Goal: Information Seeking & Learning: Stay updated

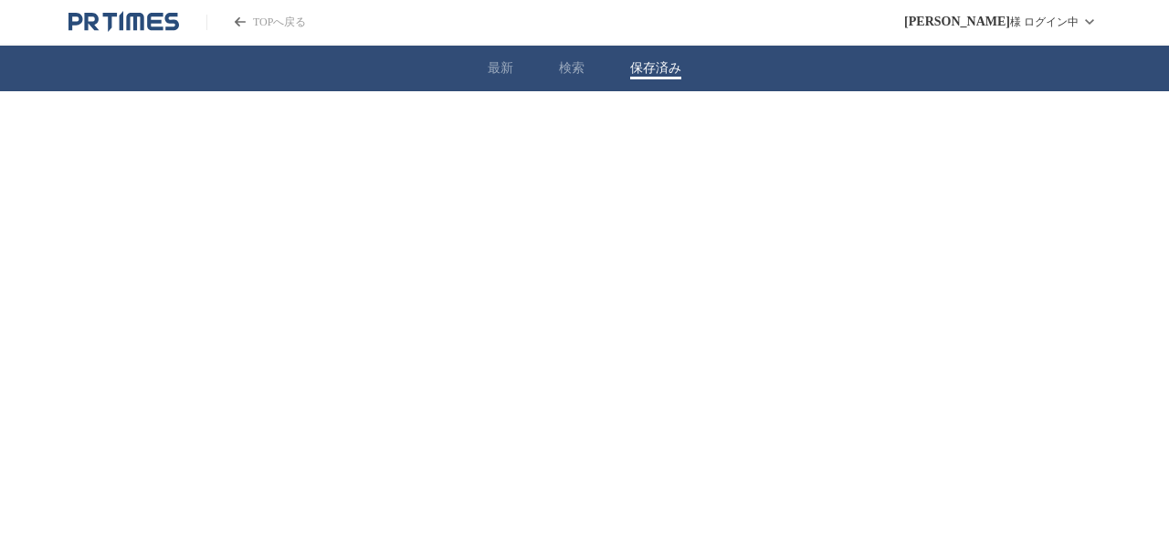
click at [654, 76] on button "保存済み" at bounding box center [655, 68] width 51 height 16
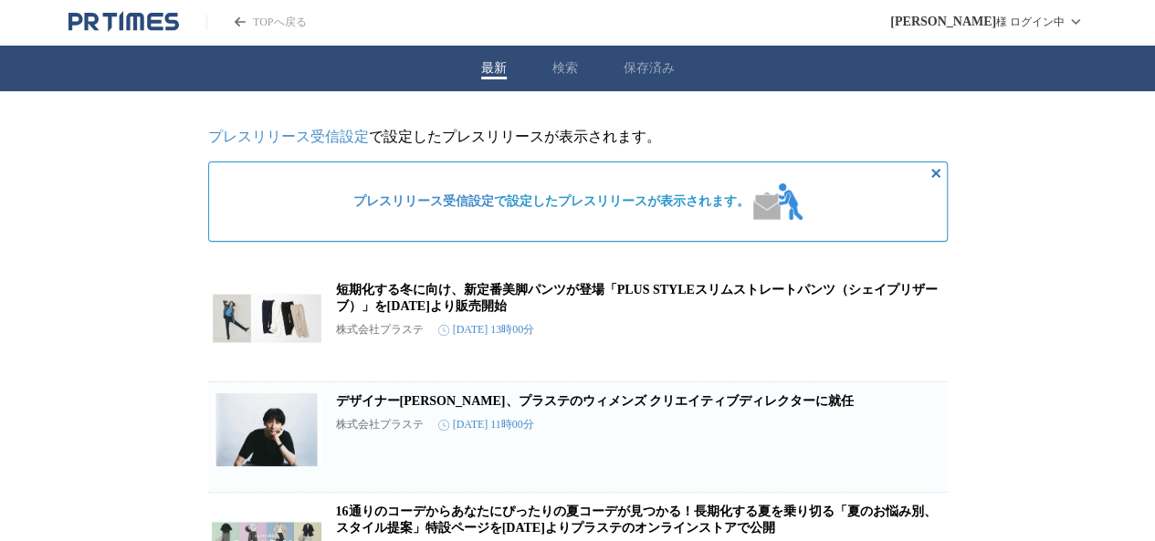
click at [645, 77] on button "保存済み" at bounding box center [649, 68] width 51 height 16
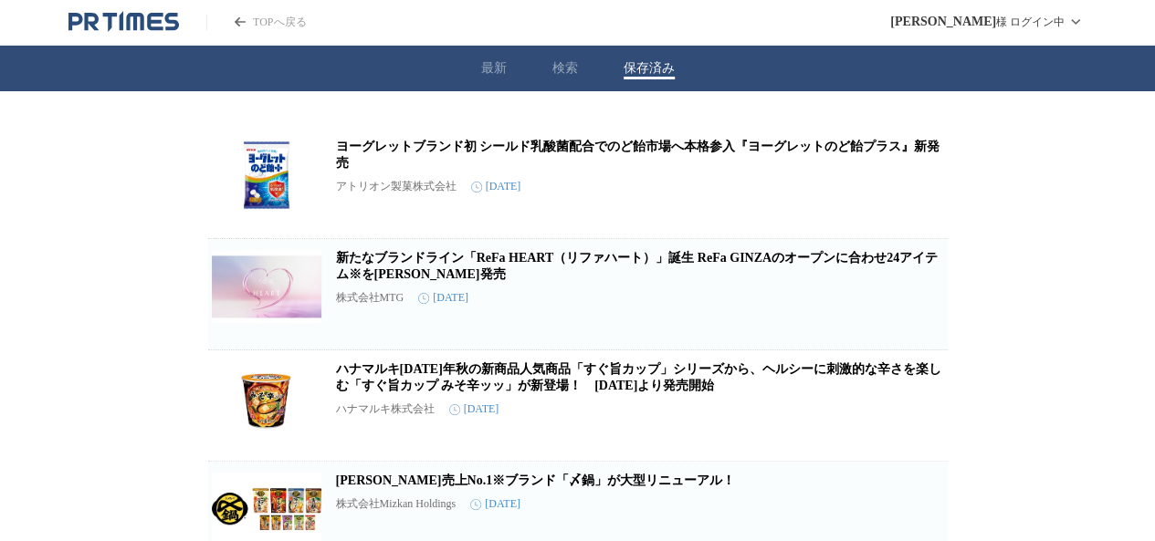
click at [476, 266] on link "新たなブランドライン「ReFa HEART（リファハート）」誕生 ReFa GINZAのオープンに合わせ24アイテム※を[PERSON_NAME]発売" at bounding box center [637, 266] width 602 height 30
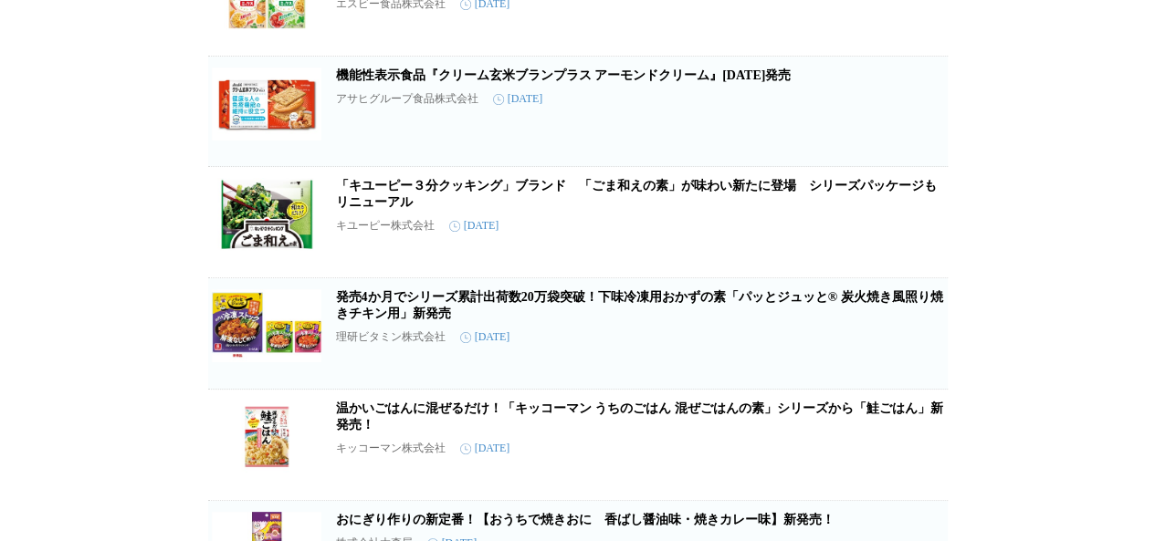
scroll to position [633, 0]
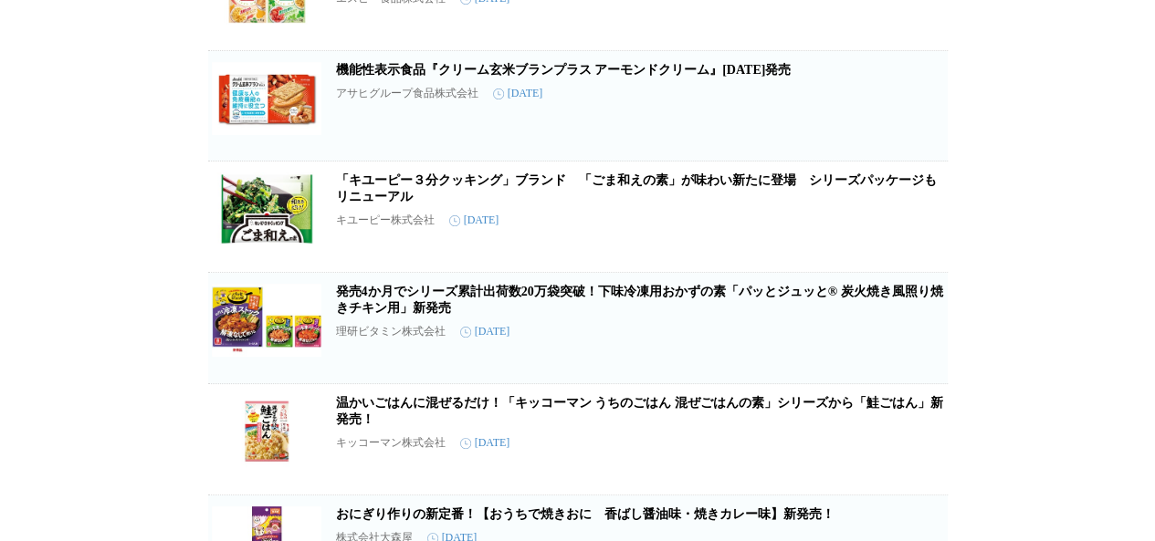
click at [661, 204] on link "「キユーピー３分クッキング」ブランド　「ごま和えの素」が味わい新たに登場　シリーズパッケージもリニューアル" at bounding box center [636, 188] width 601 height 30
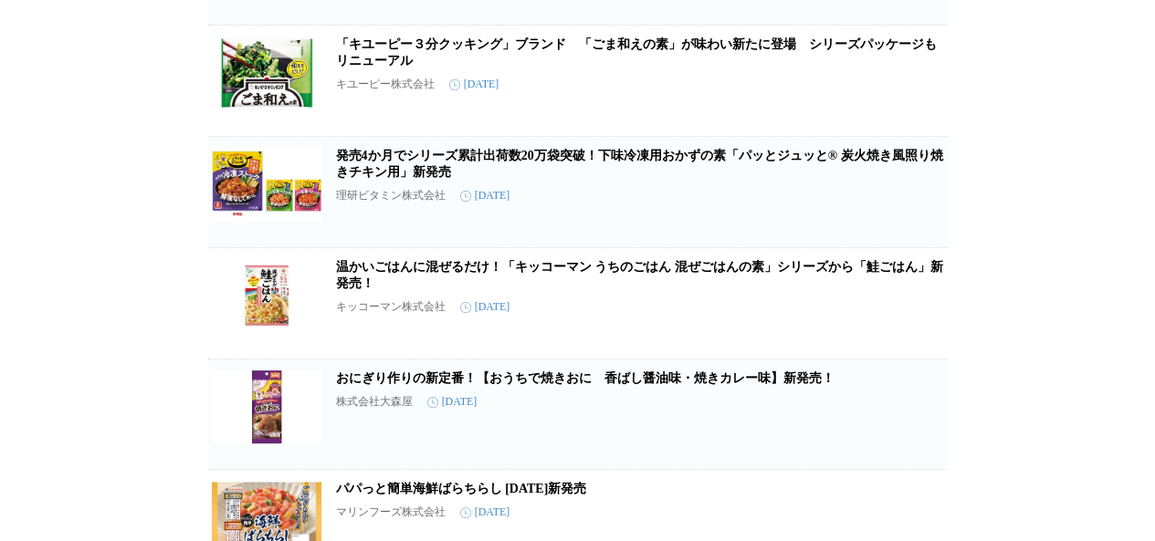
scroll to position [778, 0]
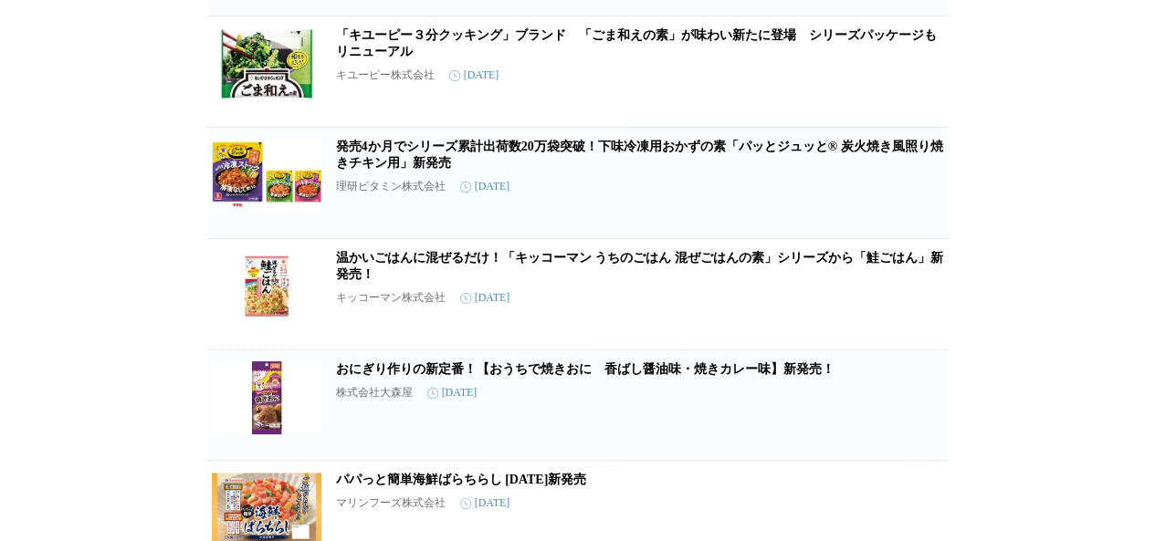
click at [436, 170] on link "発売4か月でシリーズ累計出荷数20万袋突破！下味冷凍用おかずの素「パッとジュッと® 炭火焼き風照り焼きチキン用」新発売" at bounding box center [639, 155] width 607 height 30
click at [419, 170] on link "発売4か月でシリーズ累計出荷数20万袋突破！下味冷凍用おかずの素「パッとジュッと® 炭火焼き風照り焼きチキン用」新発売" at bounding box center [639, 155] width 607 height 30
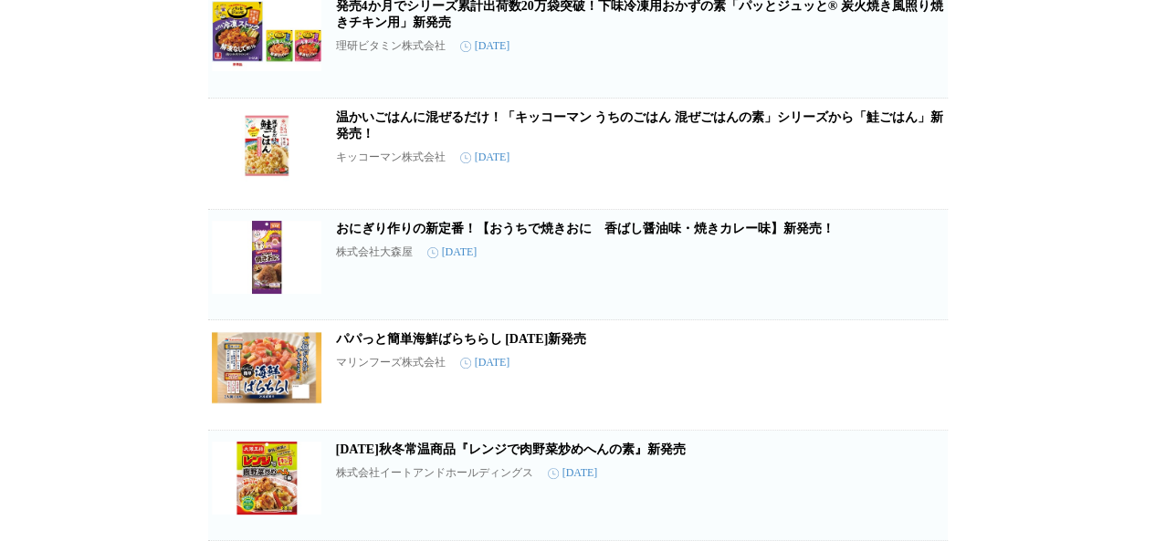
scroll to position [941, 0]
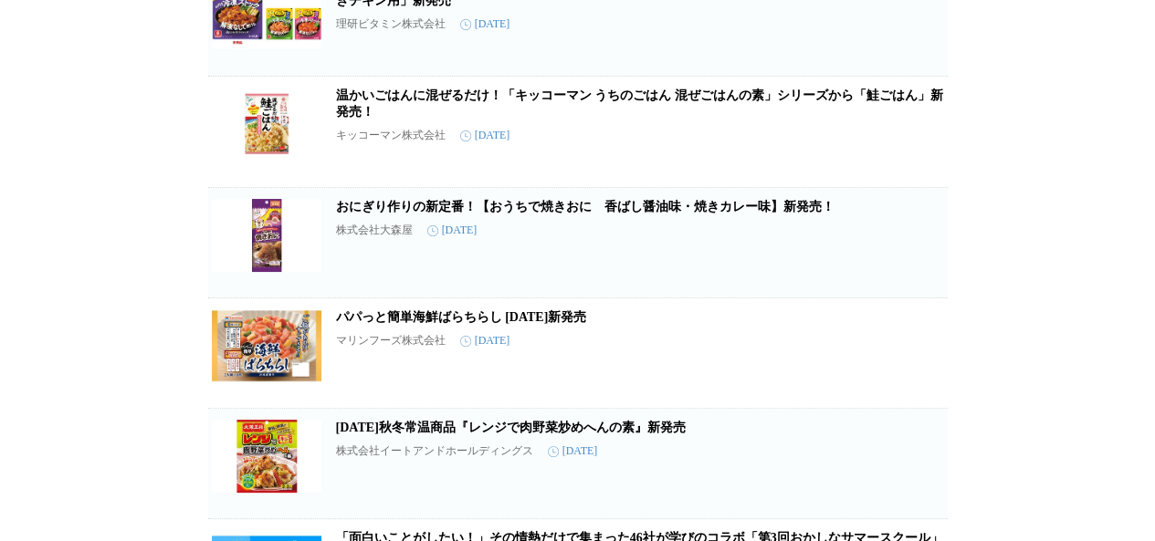
click at [561, 214] on link "おにぎり作りの新定番！【おうちで焼きおに　香ばし醤油味・焼きカレー味】新発売！" at bounding box center [585, 207] width 499 height 14
click at [375, 324] on link "パパっと簡単海鮮ばらちらし [DATE]新発売" at bounding box center [461, 317] width 251 height 14
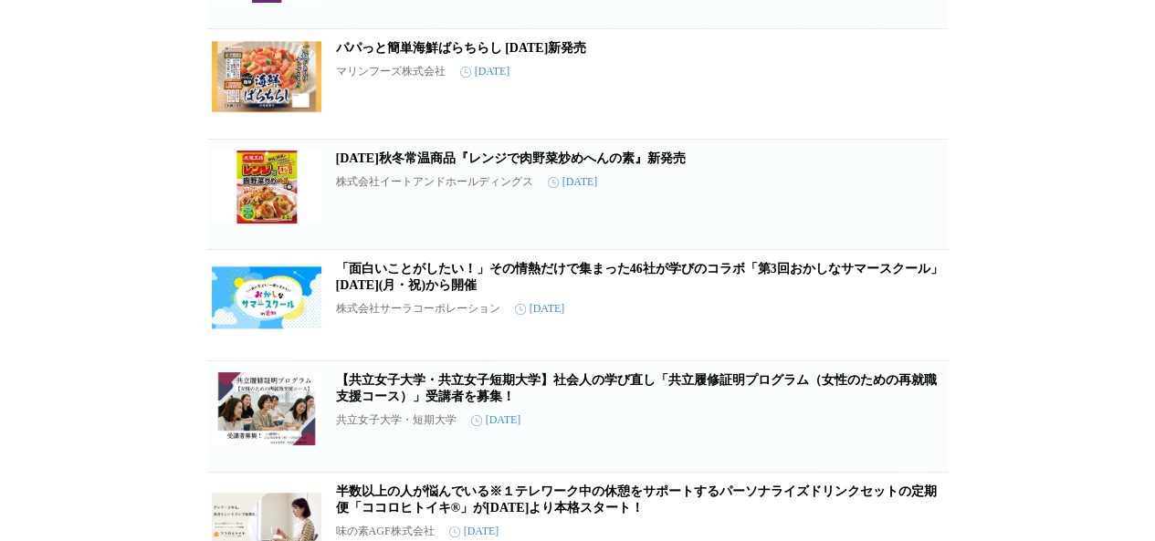
scroll to position [1216, 0]
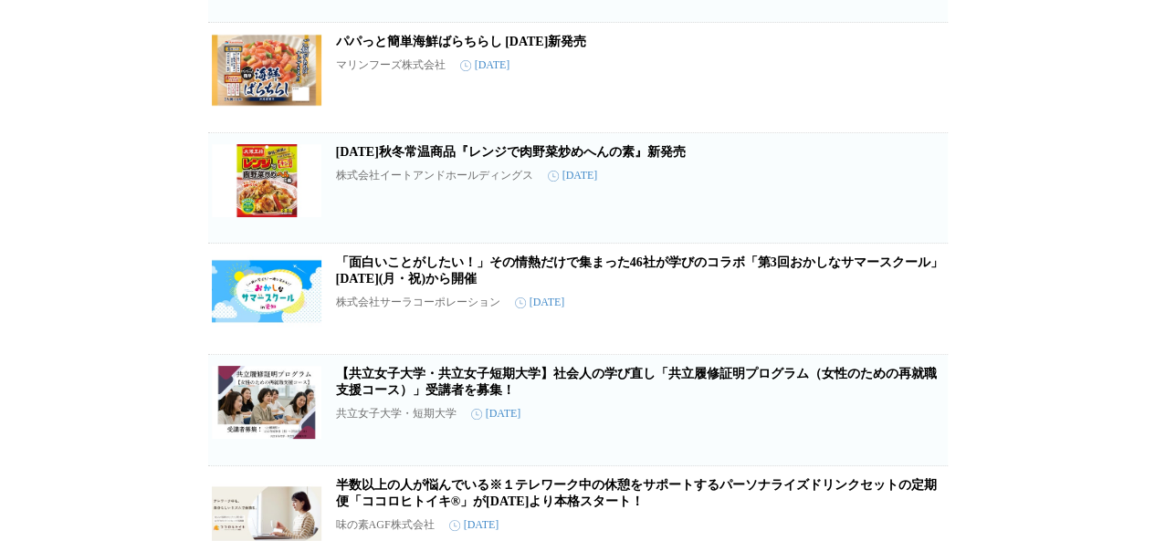
click at [436, 159] on link "[DATE]秋冬常温商品『レンジで肉野菜炒めへんの素』新発売" at bounding box center [511, 152] width 350 height 14
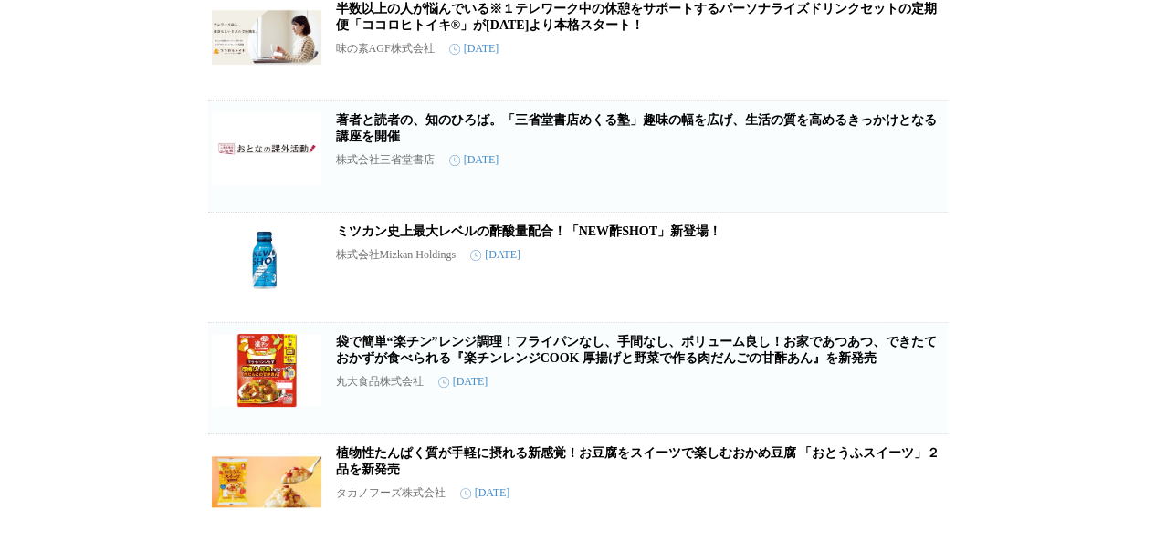
scroll to position [1702, 0]
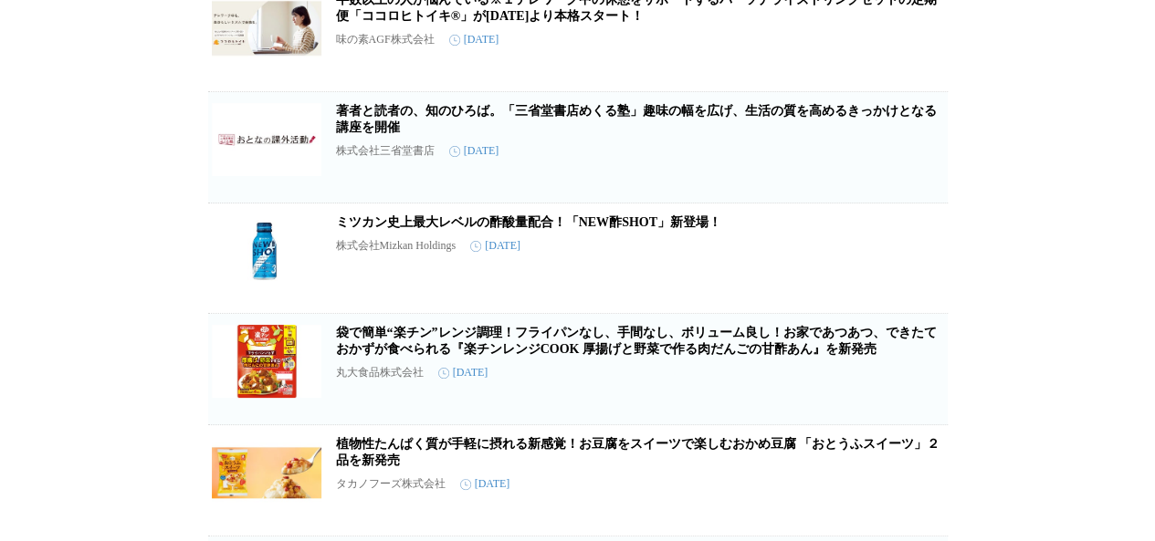
click at [520, 229] on link "ミツカン史上最大レベルの酢酸量配合！「NEW酢SHOT」新登場！" at bounding box center [528, 223] width 385 height 14
click at [654, 356] on link "袋で簡単“楽チン”レンジ調理！フライパンなし、手間なし、ボリューム良し！お家であつあつ、できたておかずが食べられる『楽チンレンジCOOK 厚揚げと野菜で作る肉…" at bounding box center [636, 341] width 601 height 30
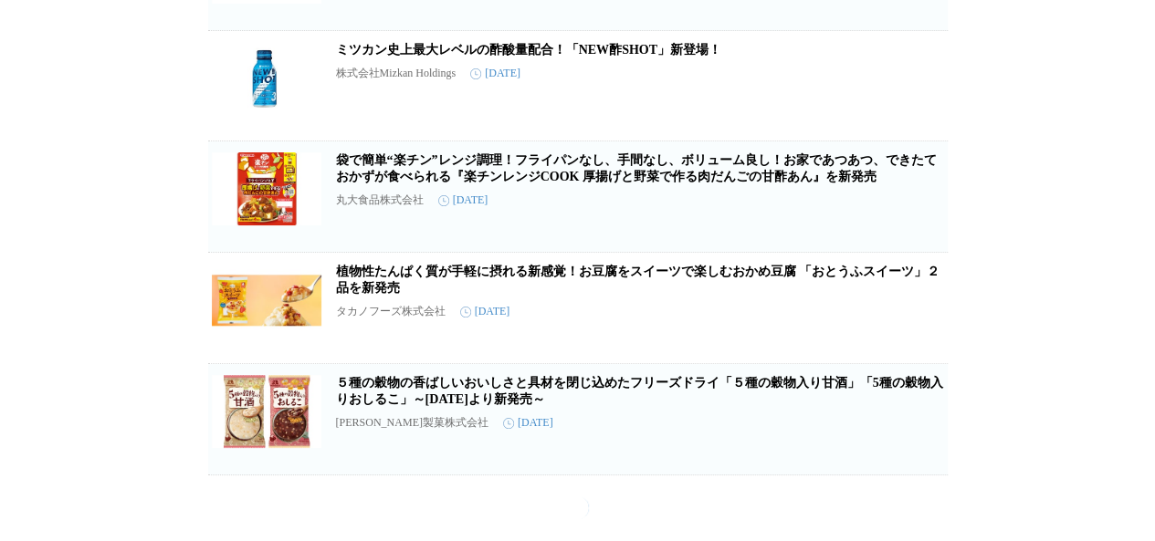
scroll to position [1949, 0]
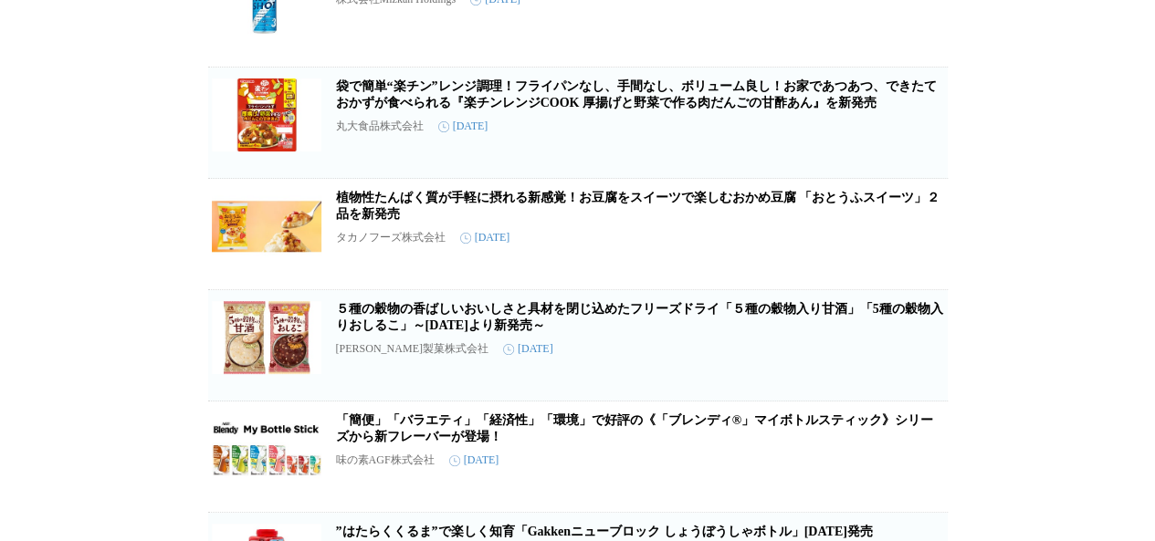
click at [614, 223] on h2 "植物性たんぱく質が手軽に摂れる新感覚！お豆腐をスイーツで楽しむおかめ豆腐 「おとうふスイーツ」２品を新発売" at bounding box center [640, 206] width 608 height 33
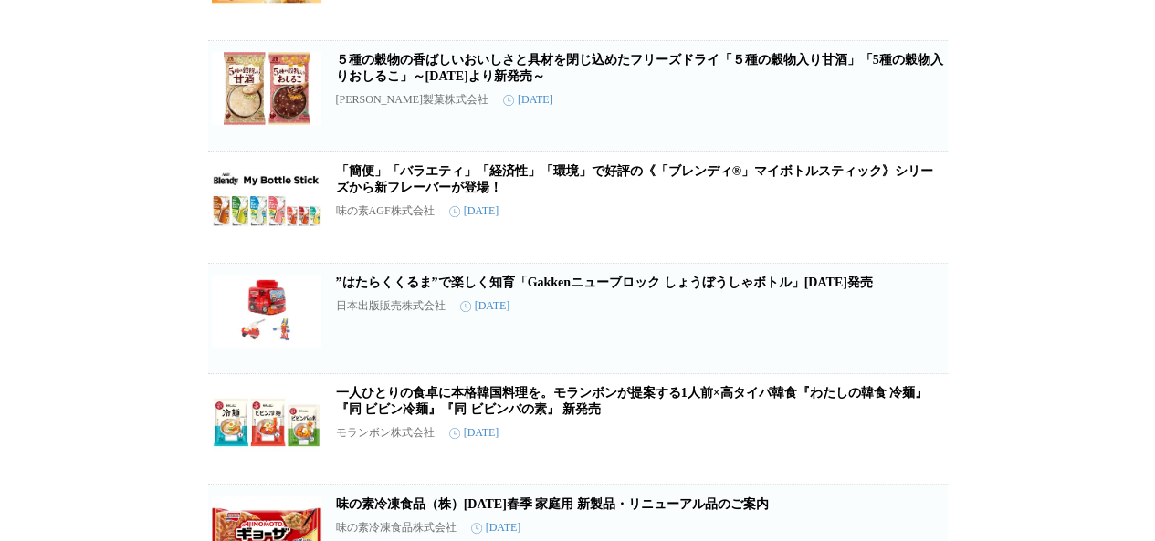
scroll to position [2226, 0]
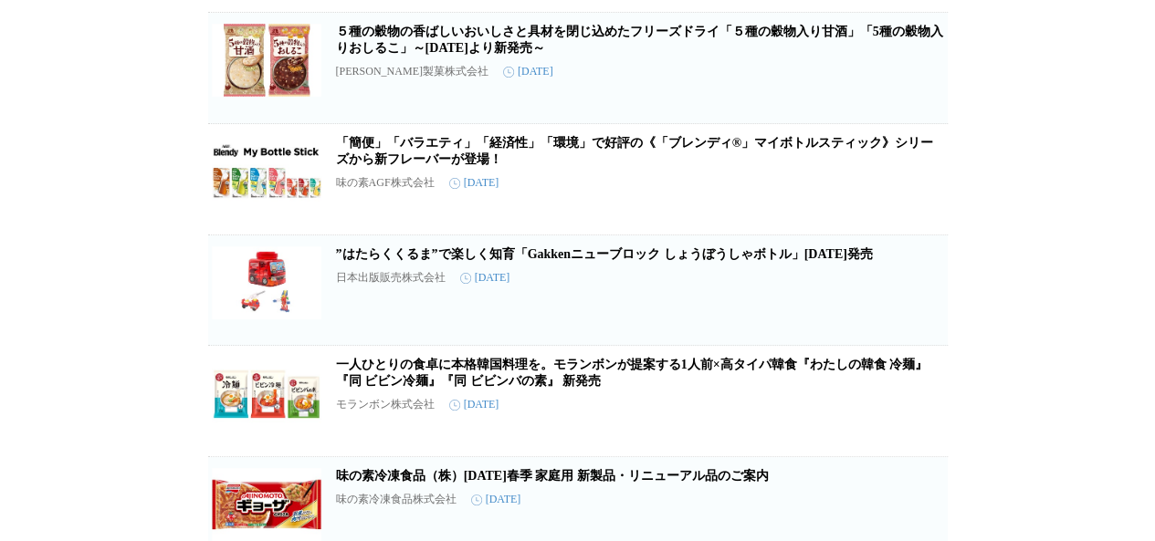
click at [720, 166] on link "「簡便」「バラエティ」「経済性」「環境」で好評の《「ブレンディ®」マイボトルスティック》シリーズから新フレーバーが登場！" at bounding box center [634, 151] width 597 height 30
click at [409, 166] on link "「簡便」「バラエティ」「経済性」「環境」で好評の《「ブレンディ®」マイボトルスティック》シリーズから新フレーバーが登場！" at bounding box center [634, 151] width 597 height 30
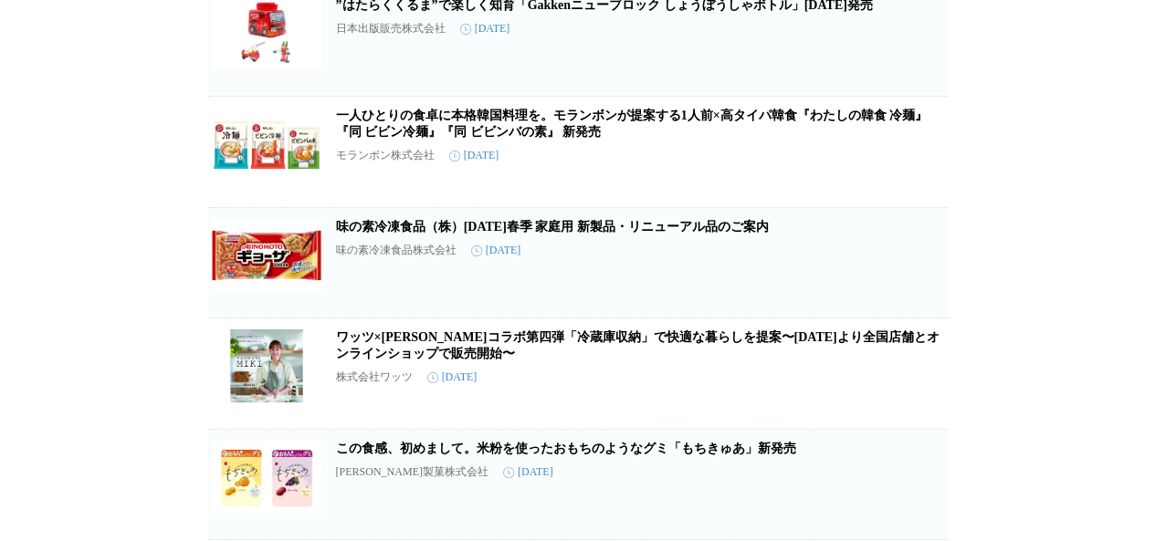
scroll to position [2493, 0]
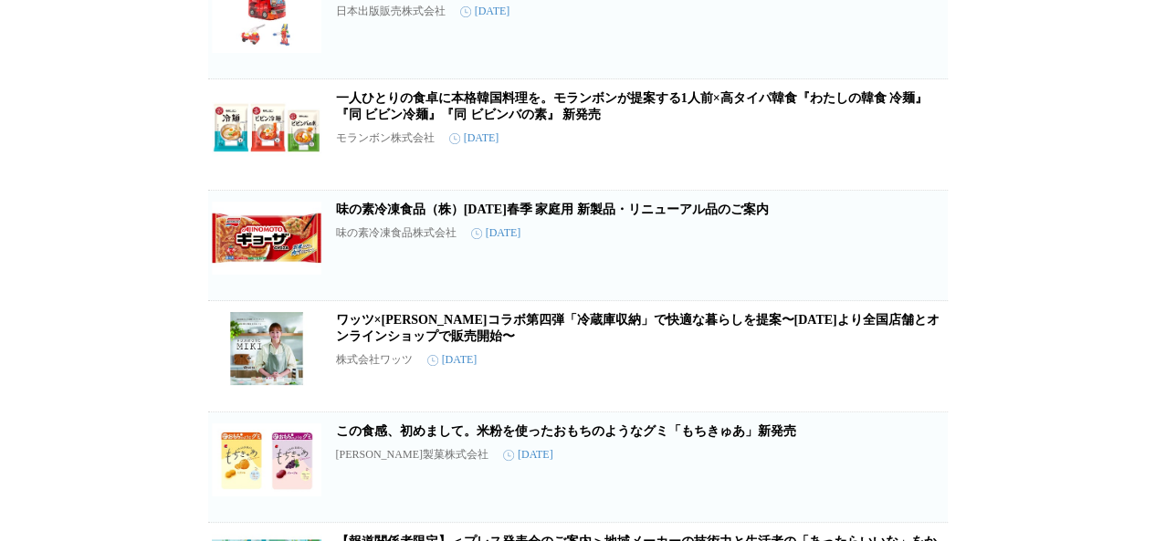
drag, startPoint x: 595, startPoint y: 300, endPoint x: 522, endPoint y: 300, distance: 73.1
click at [522, 216] on link "味の素冷凍食品（株）[DATE]春季 家庭用 新製品・リニューアル品のご案内" at bounding box center [552, 210] width 433 height 14
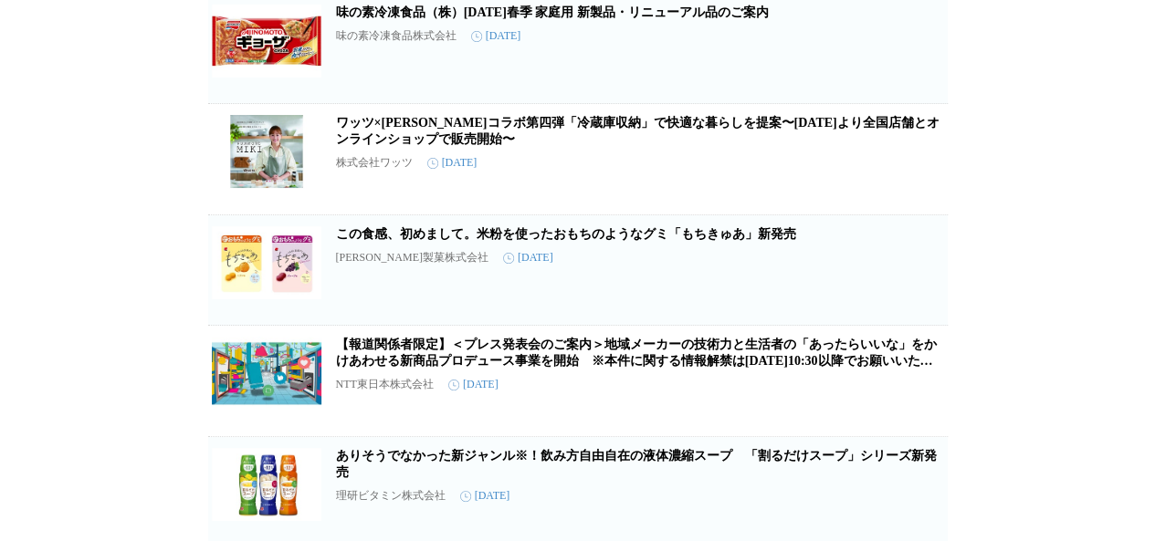
scroll to position [2696, 0]
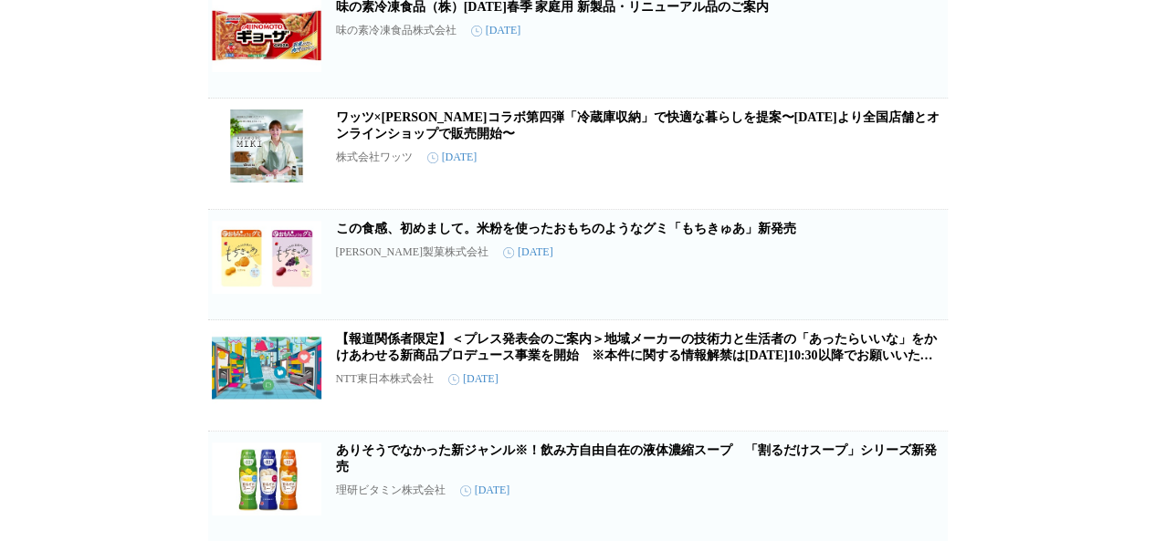
drag, startPoint x: 665, startPoint y: 327, endPoint x: 572, endPoint y: 321, distance: 93.4
click at [572, 236] on link "この食感、初めまして。米粉を使ったおもちのようなグミ「もちきゅあ」新発売" at bounding box center [566, 229] width 460 height 14
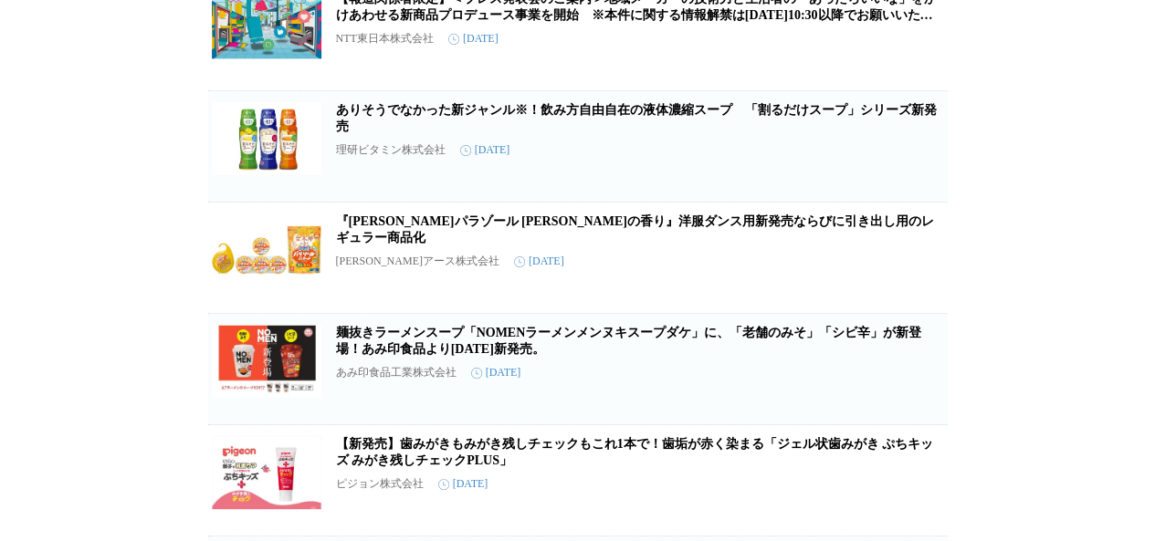
scroll to position [3042, 0]
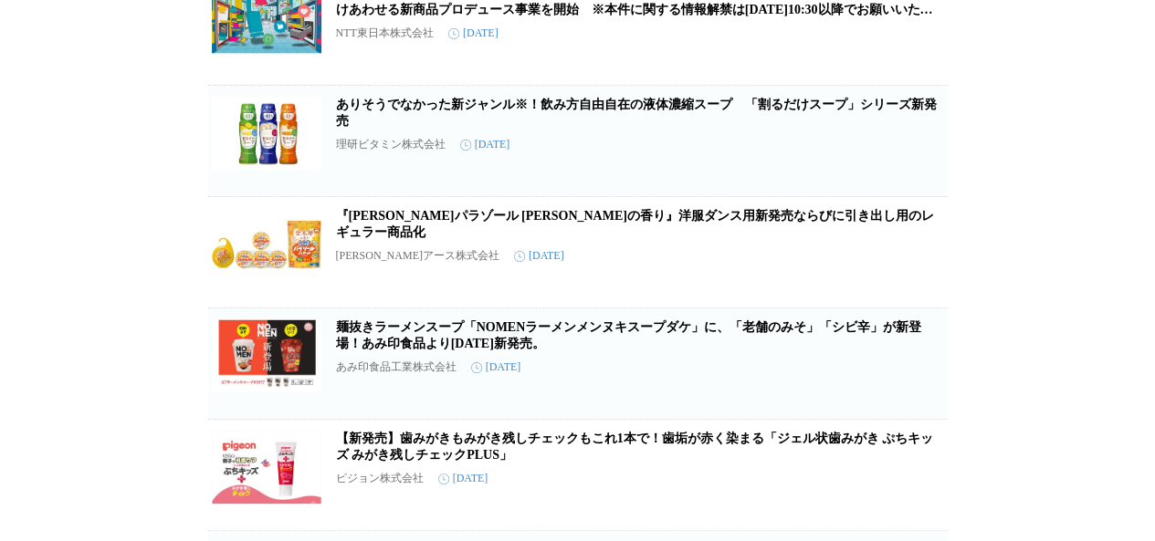
click at [415, 239] on link "『[PERSON_NAME]パラゾール [PERSON_NAME]の香り』洋服ダンス用新発売ならびに引き出し用のレギュラー商品化" at bounding box center [635, 224] width 598 height 30
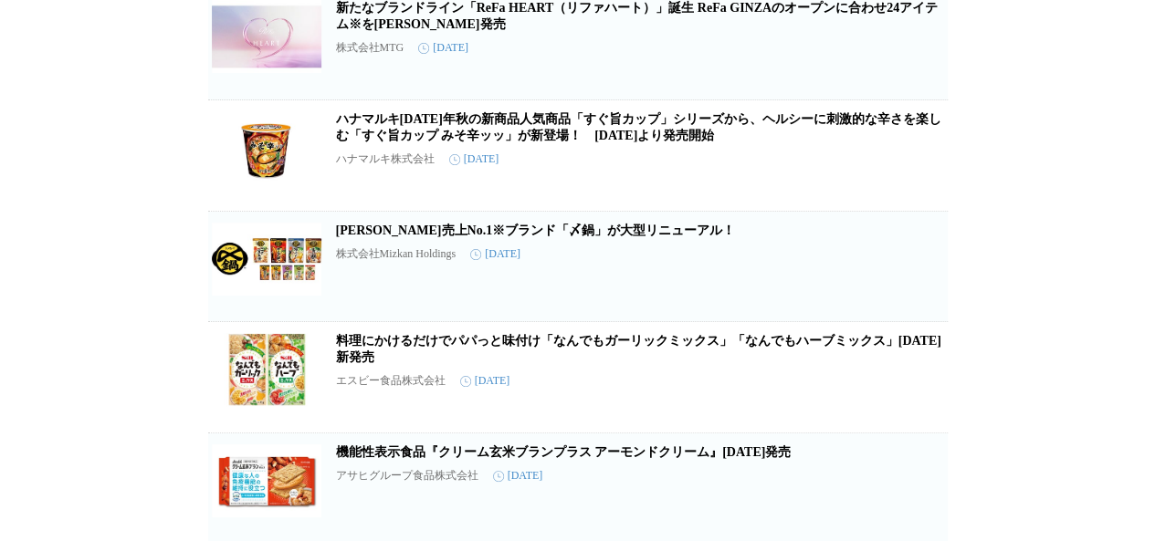
scroll to position [0, 0]
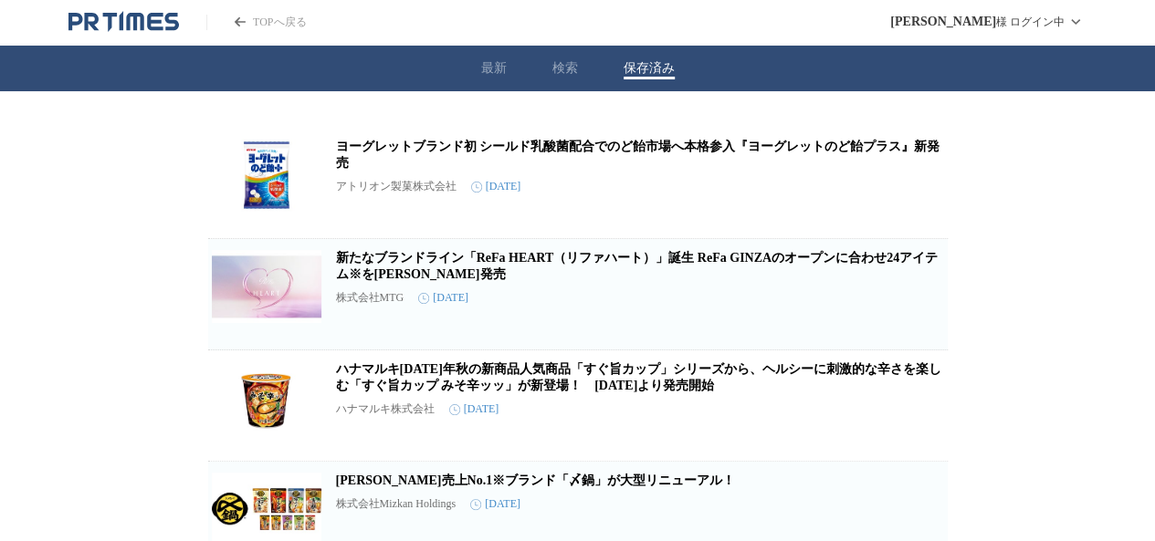
click at [477, 149] on link "ヨーグレットブランド初 シールド乳酸菌配合でのど飴市場へ本格参入『ヨーグレットのど飴プラス』新発売" at bounding box center [638, 155] width 605 height 30
click at [546, 150] on link "ヨーグレットブランド初 シールド乳酸菌配合でのど飴市場へ本格参入『ヨーグレットのど飴プラス』新発売" at bounding box center [638, 155] width 605 height 30
